Goal: Task Accomplishment & Management: Manage account settings

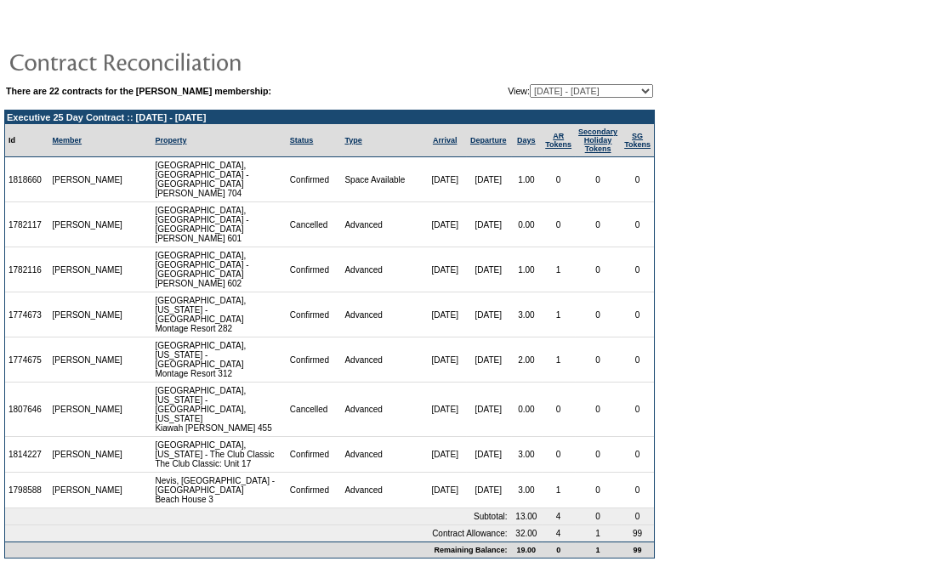
drag, startPoint x: 46, startPoint y: 486, endPoint x: 9, endPoint y: 486, distance: 37.4
click at [9, 486] on td "1798588" at bounding box center [27, 491] width 44 height 36
copy td "1798588"
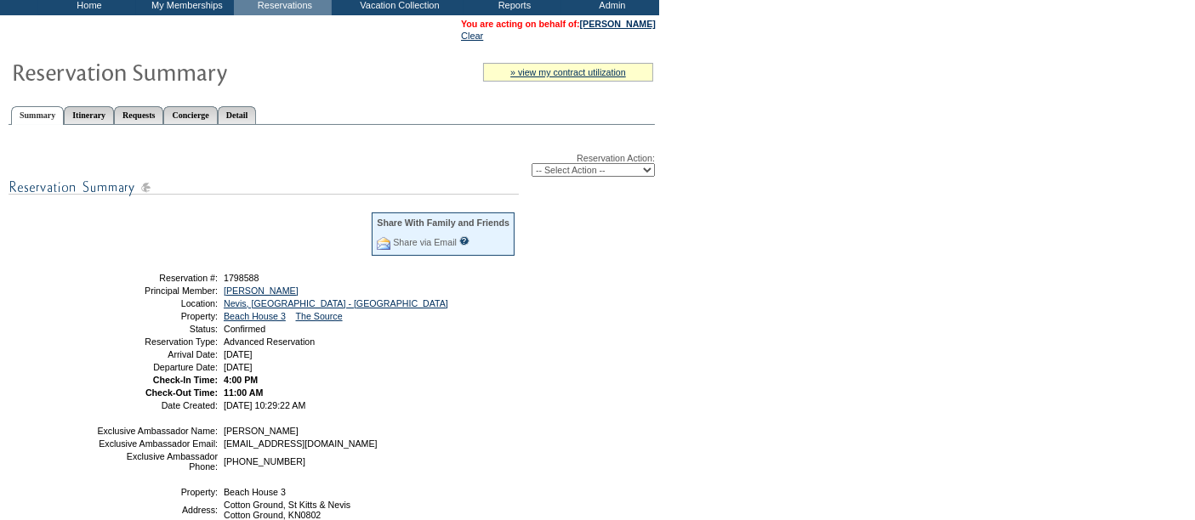
scroll to position [104, 0]
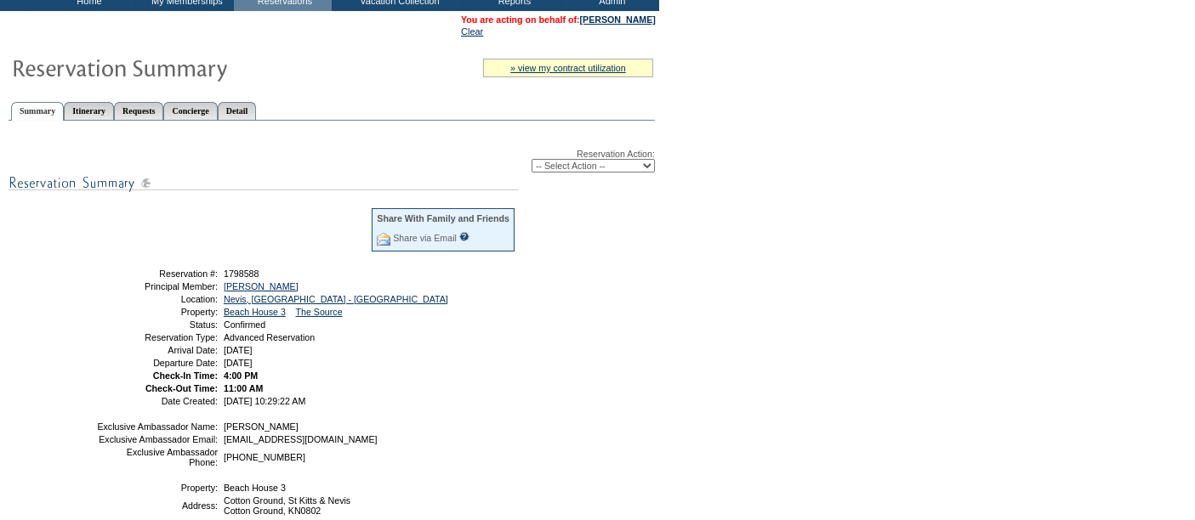
click at [559, 165] on select "-- Select Action -- Modify Reservation Dates Modify Reservation Cost Modify Occ…" at bounding box center [592, 166] width 123 height 14
select select "CancelRes"
click at [531, 159] on select "-- Select Action -- Modify Reservation Dates Modify Reservation Cost Modify Occ…" at bounding box center [592, 166] width 123 height 14
